Goal: Information Seeking & Learning: Learn about a topic

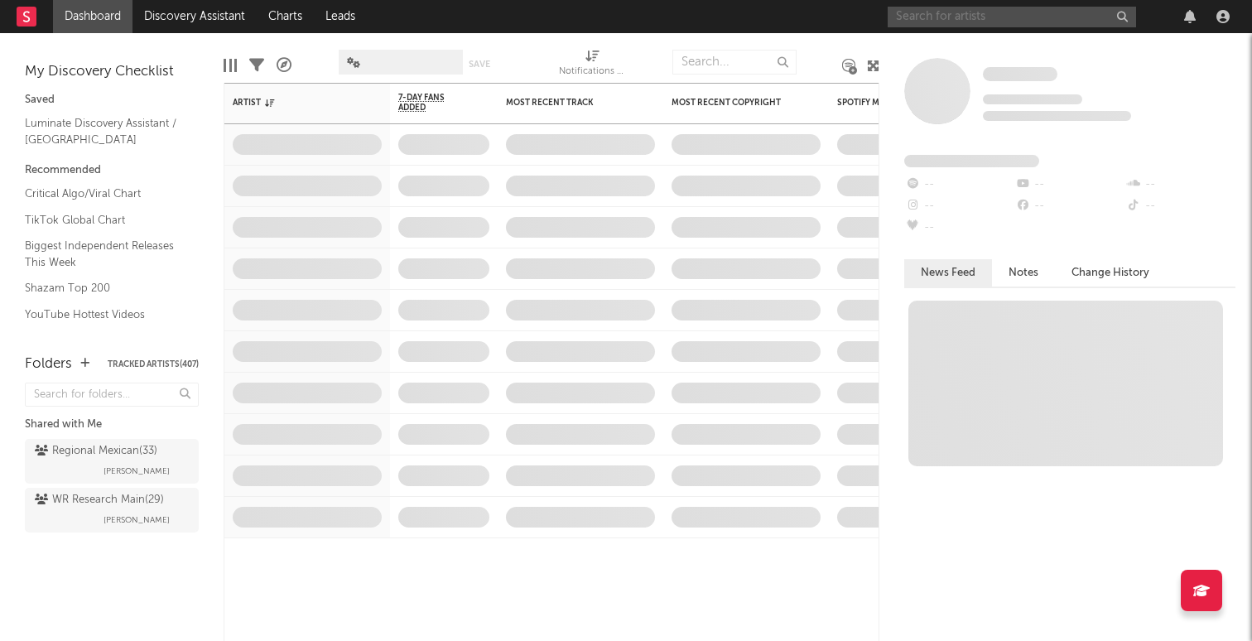
click at [991, 26] on input "text" at bounding box center [1012, 17] width 248 height 21
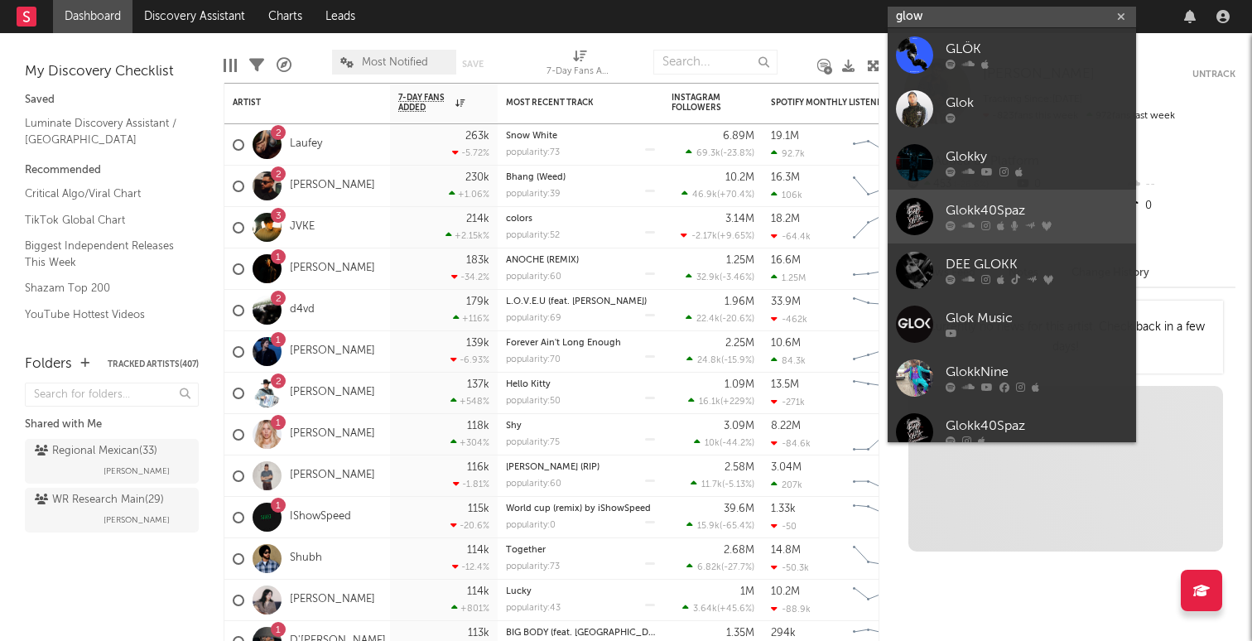
type input "glow"
click at [986, 221] on icon at bounding box center [985, 226] width 9 height 10
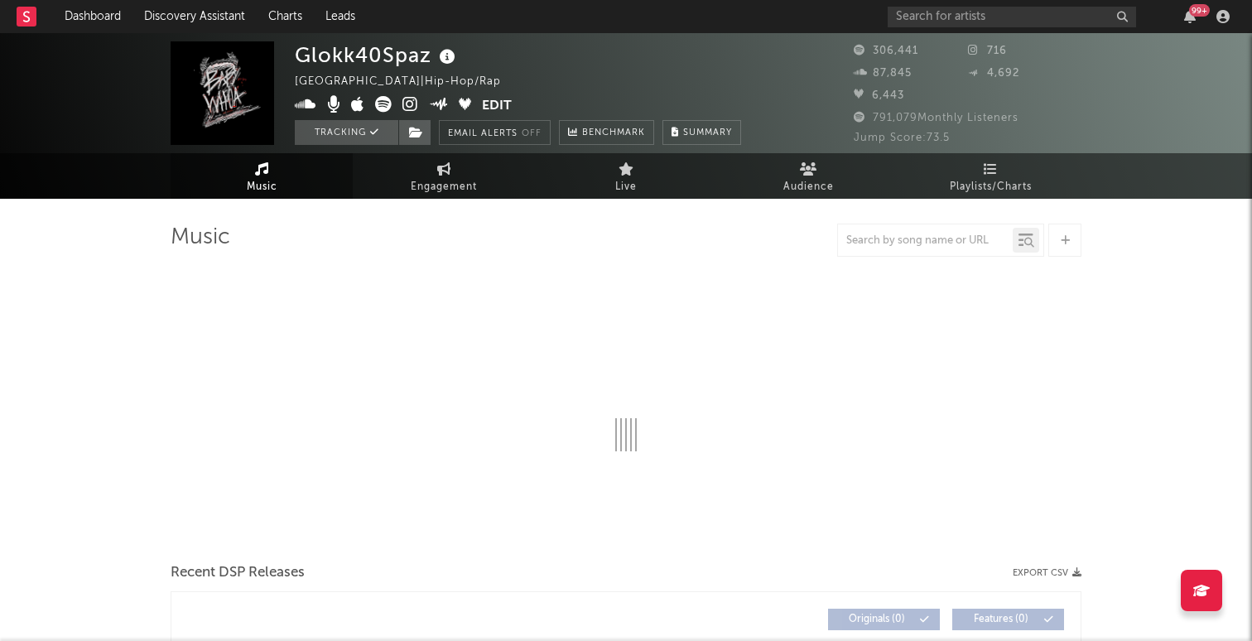
select select "6m"
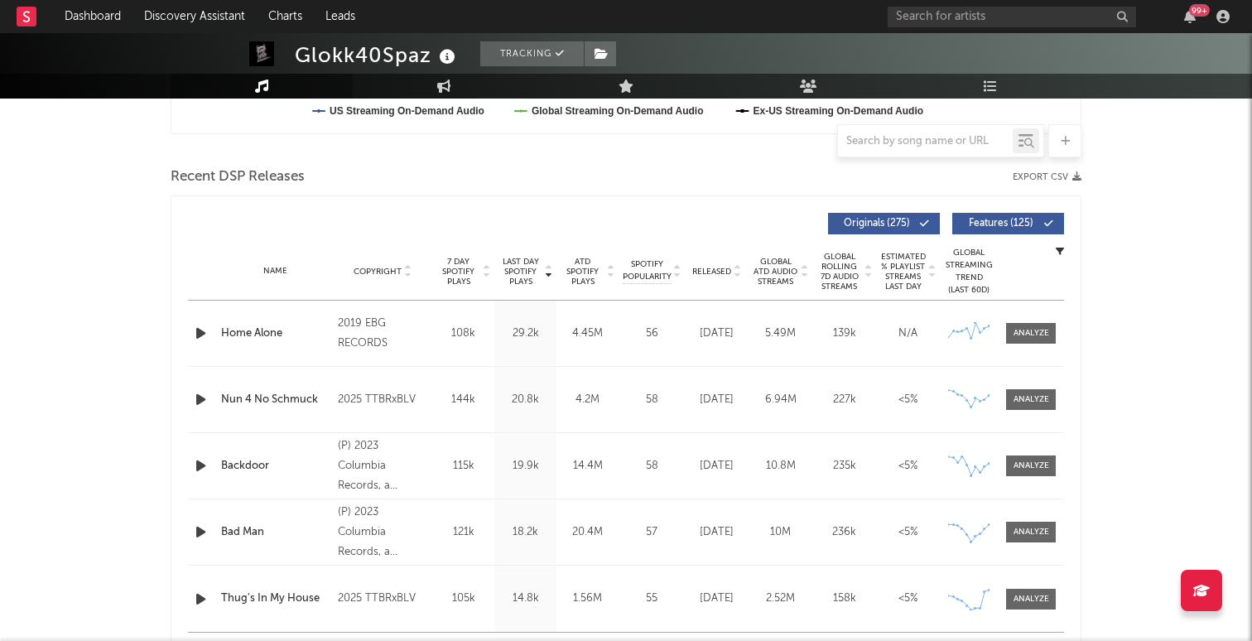
scroll to position [551, 0]
